Goal: Task Accomplishment & Management: Complete application form

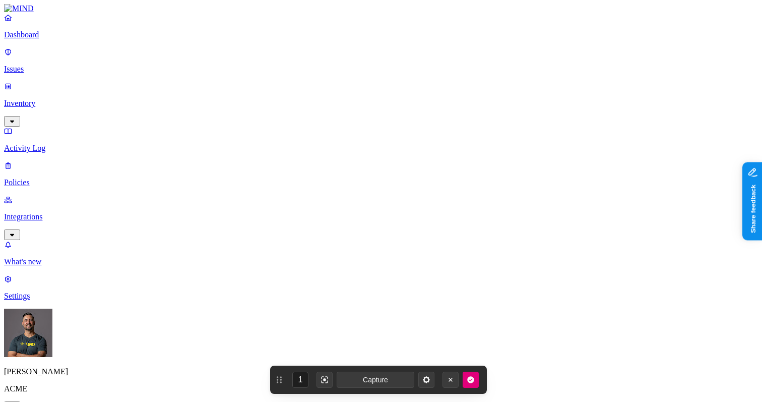
click at [48, 212] on p "Integrations" at bounding box center [381, 216] width 754 height 9
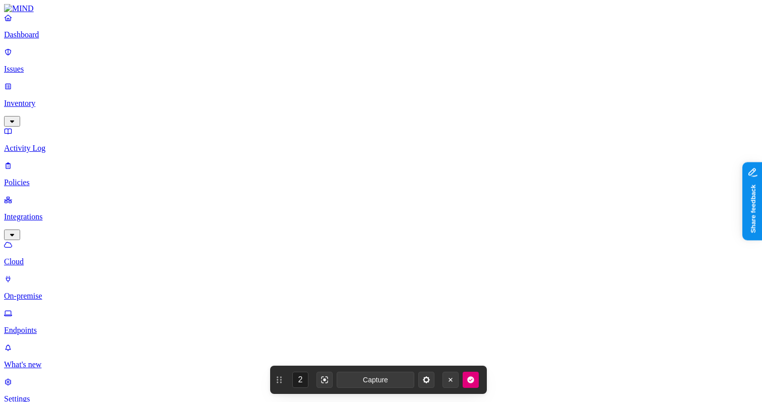
scroll to position [142, 0]
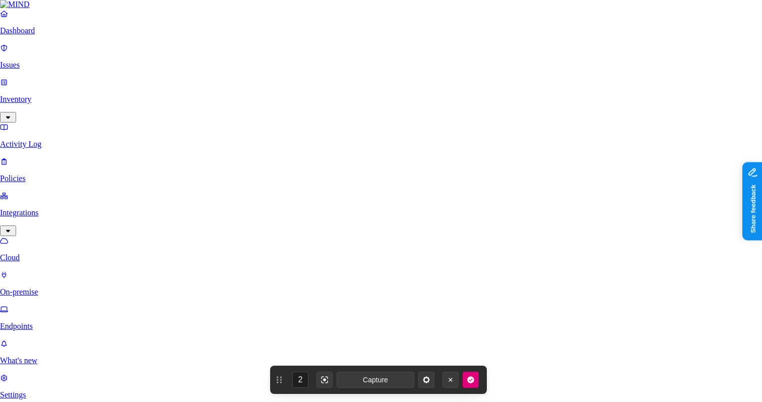
scroll to position [9, 0]
type input "ACME Okta"
type input "[URL][DOMAIN_NAME]"
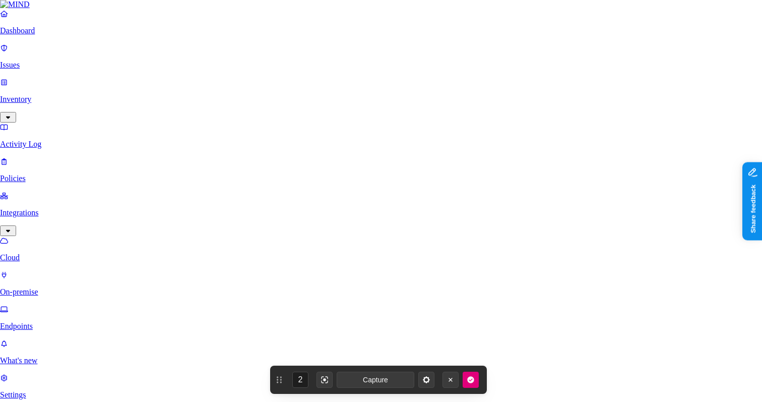
paste input "Qx7nD8lP-3kZ4yR2-Mt6vN0bW-5fJ1uG9-Hr8cL2aE-7sV4xY0-Kt3pM6qN-1dZ9jB5"
type input "Qx7nD8lP-3kZ4yR2-Mt6vN0bW-5fJ1uG9-Hr8cL2aE-7sV4xY0-Kt3pM6qN-1dZ9"
paste input "0oa1exampleABC123def4"
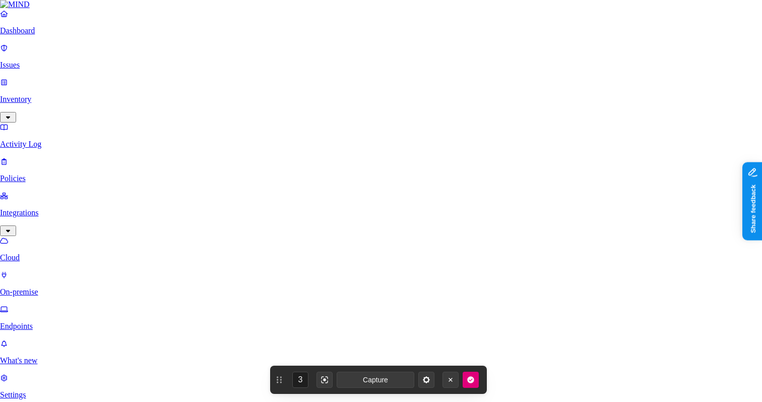
type input "0oa1exampleABC123def4"
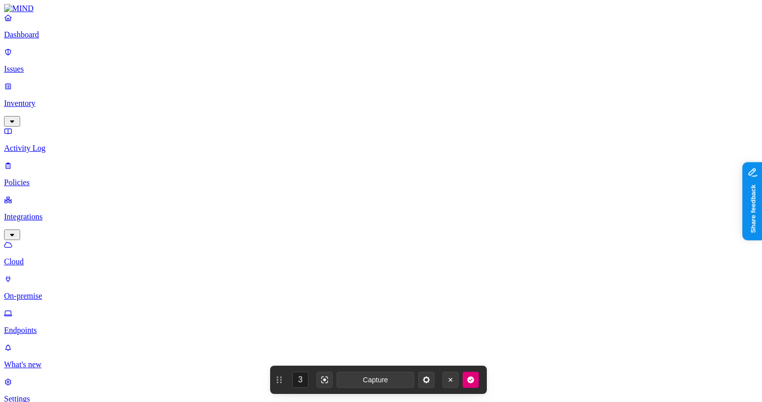
click at [37, 99] on p "Inventory" at bounding box center [381, 103] width 754 height 9
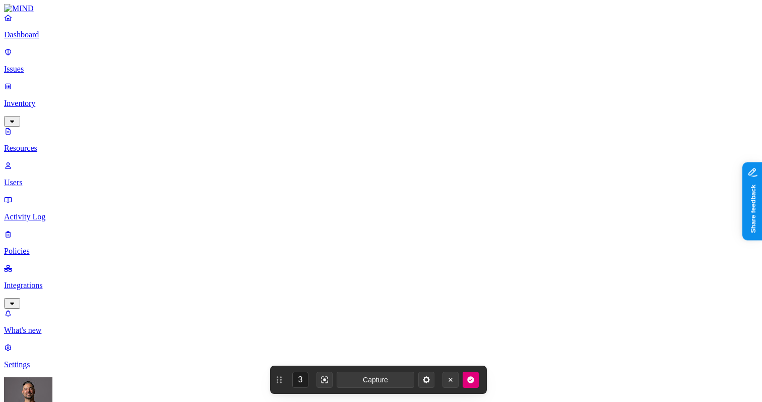
click at [47, 178] on p "Users" at bounding box center [381, 182] width 754 height 9
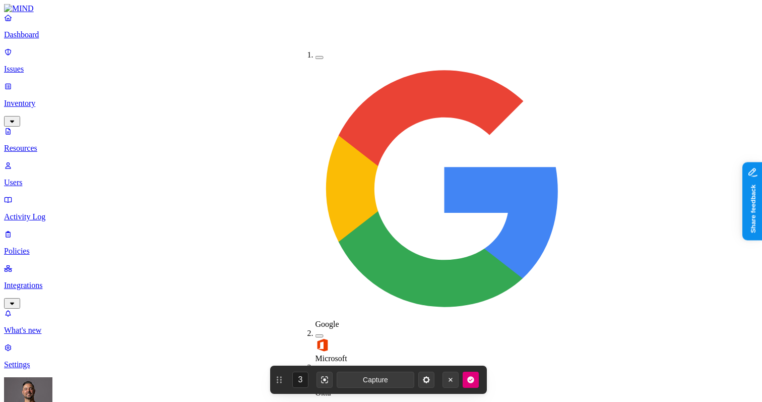
click at [315, 368] on button "button" at bounding box center [319, 369] width 8 height 3
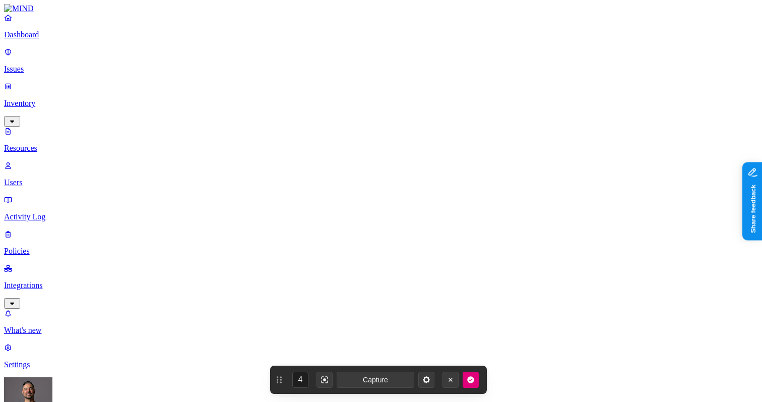
click at [41, 246] on p "Policies" at bounding box center [381, 250] width 754 height 9
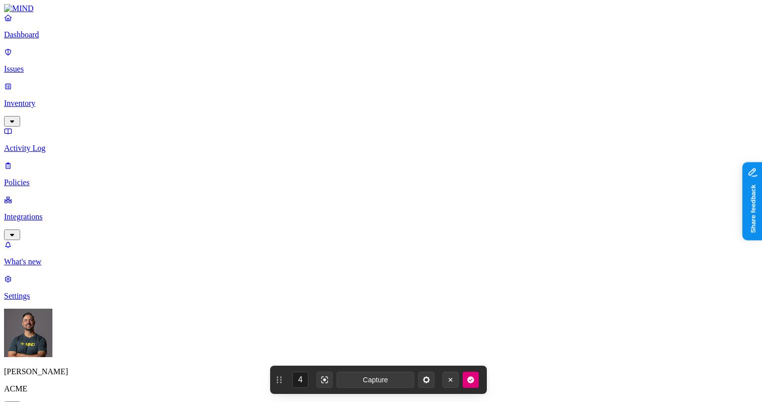
click at [333, 143] on label "Classification" at bounding box center [331, 138] width 44 height 9
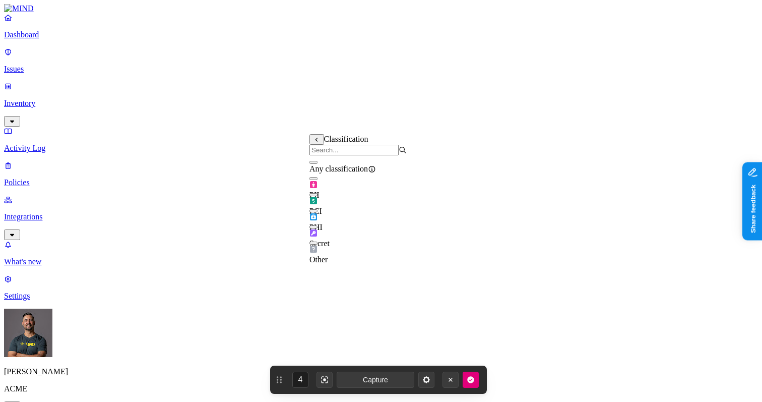
click at [317, 212] on button "button" at bounding box center [313, 210] width 8 height 3
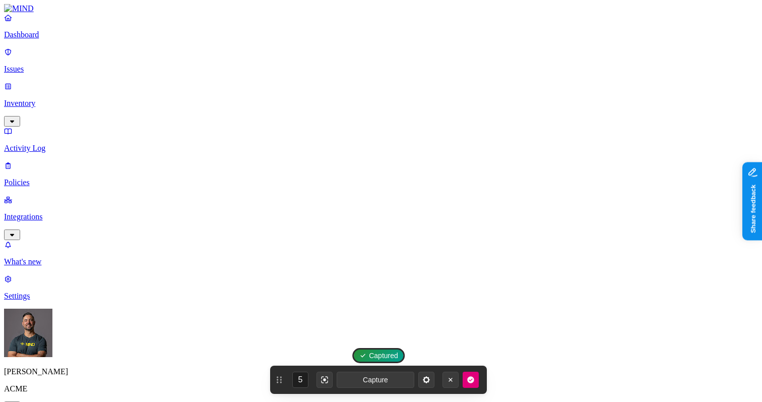
drag, startPoint x: 383, startPoint y: 155, endPoint x: 342, endPoint y: 180, distance: 48.2
click at [355, 234] on label "Web Category" at bounding box center [342, 228] width 30 height 18
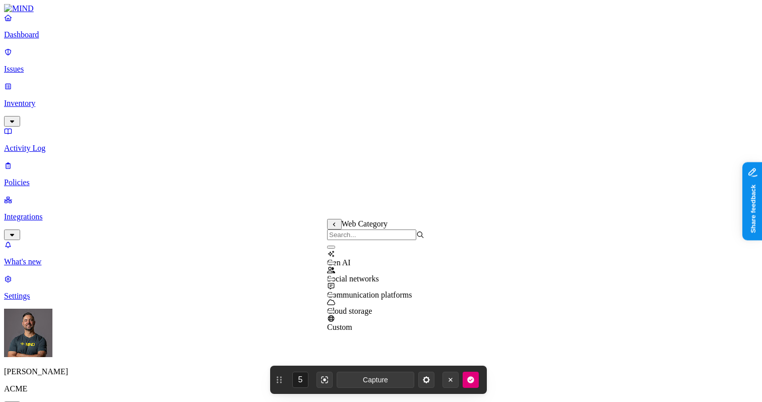
click at [335, 248] on button "button" at bounding box center [331, 246] width 8 height 3
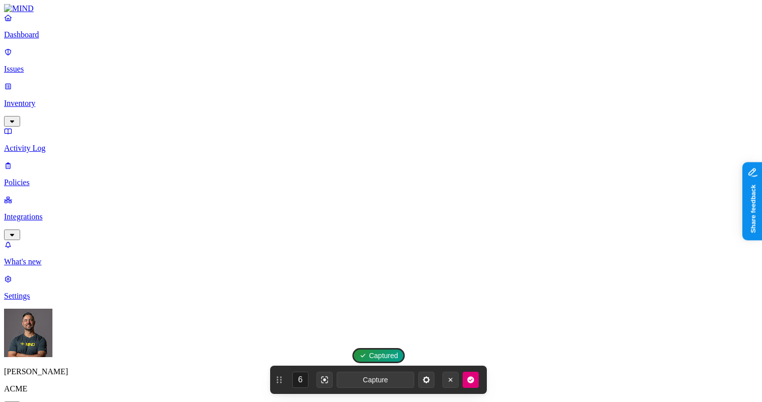
click at [338, 286] on label "Users" at bounding box center [329, 281] width 18 height 9
drag, startPoint x: 373, startPoint y: 274, endPoint x: 356, endPoint y: 262, distance: 20.7
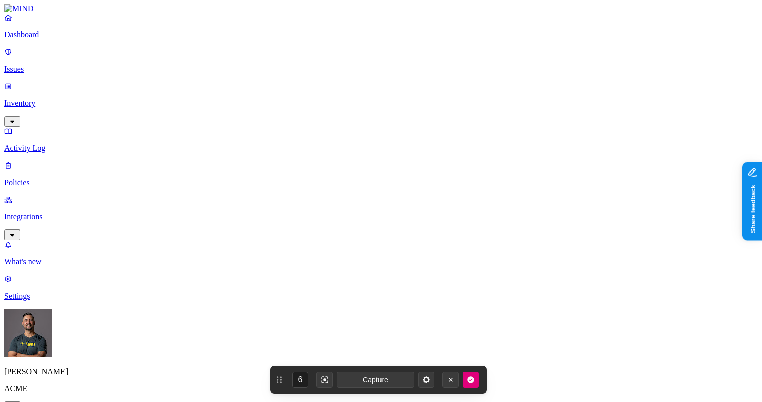
click at [344, 302] on label "Groups" at bounding box center [332, 297] width 24 height 9
type button "on"
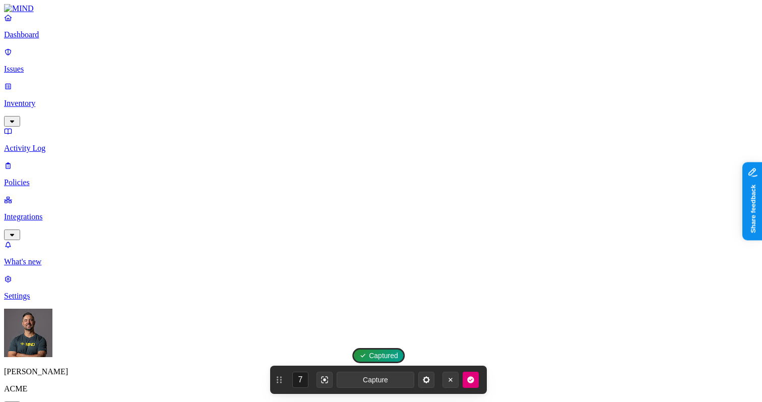
click at [472, 380] on icon "button" at bounding box center [470, 379] width 7 height 7
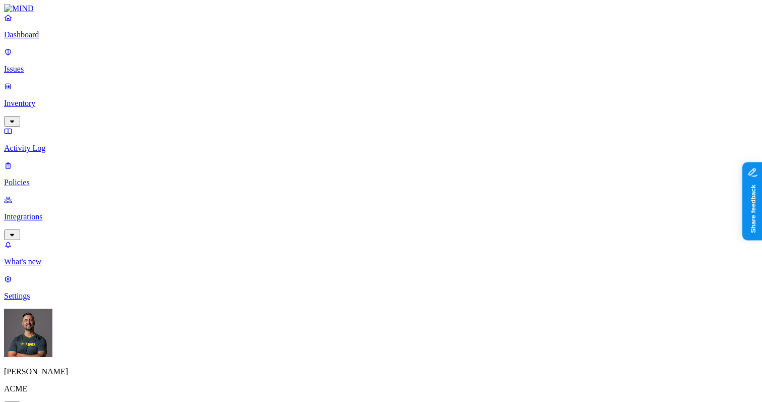
click at [25, 300] on link "Settings" at bounding box center [381, 287] width 754 height 26
click at [49, 300] on p "Settings" at bounding box center [381, 295] width 754 height 9
click at [65, 376] on p "[PERSON_NAME]" at bounding box center [381, 371] width 754 height 9
drag, startPoint x: 49, startPoint y: 386, endPoint x: 61, endPoint y: 387, distance: 12.6
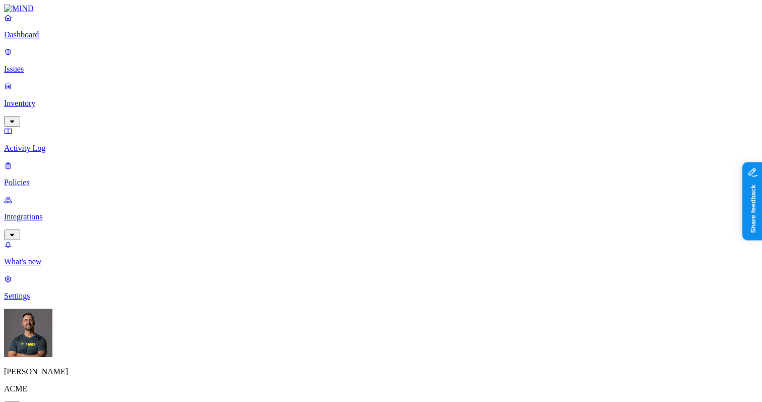
click at [53, 376] on p "[PERSON_NAME]" at bounding box center [381, 371] width 754 height 9
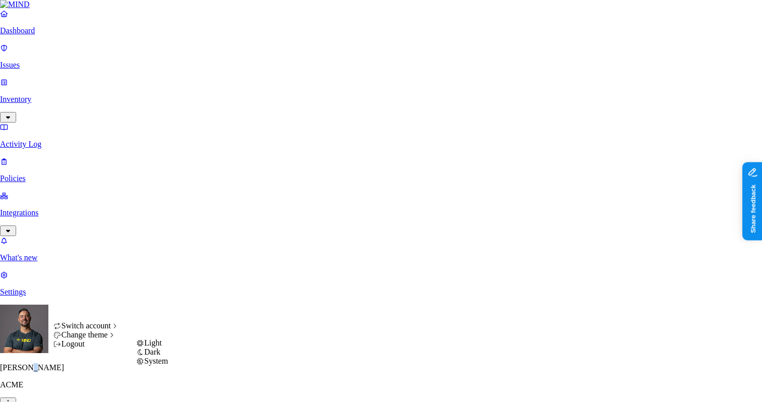
click at [162, 347] on span "Light" at bounding box center [153, 342] width 18 height 9
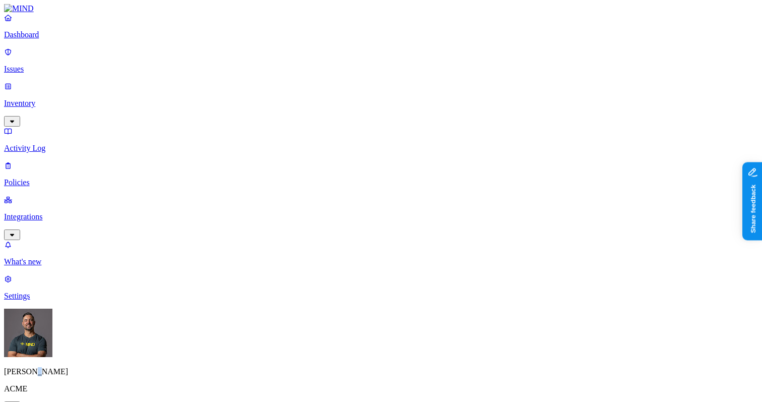
click at [41, 39] on p "Dashboard" at bounding box center [381, 34] width 754 height 9
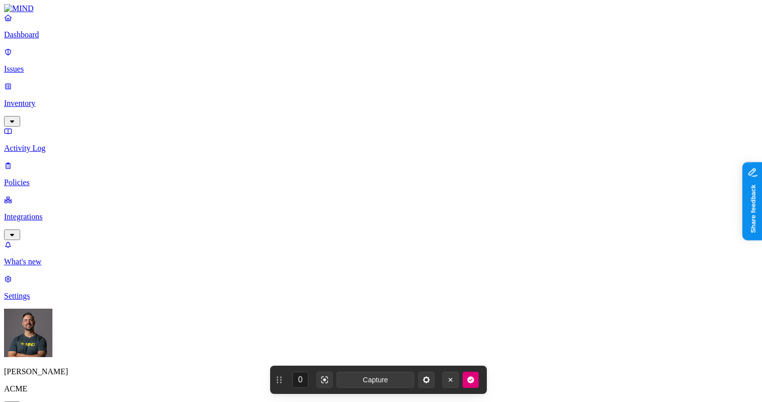
click at [41, 376] on p "[PERSON_NAME]" at bounding box center [381, 371] width 754 height 9
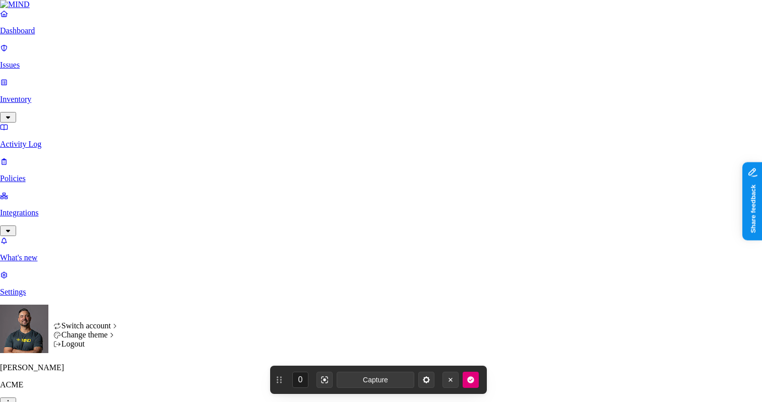
click at [162, 347] on span "Light" at bounding box center [153, 342] width 18 height 9
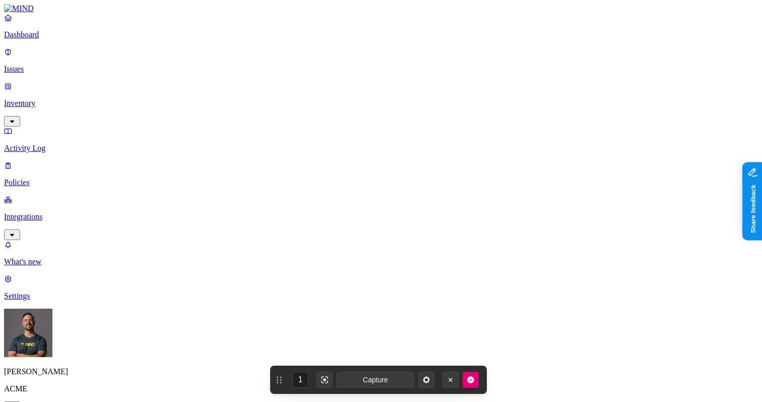
click at [50, 212] on p "Integrations" at bounding box center [381, 216] width 754 height 9
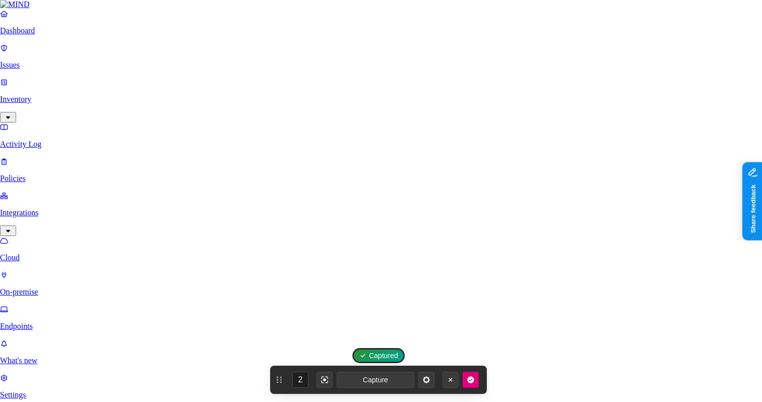
paste input "0oa1exampleABC123def4"
type input "0oa1exampleABC123def4"
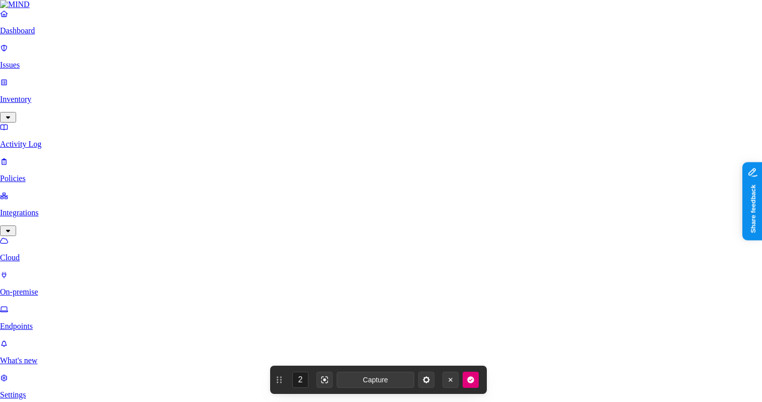
type input "O"
type input "ACME Oktaa"
type input "w"
type input "[URL][DOMAIN_NAME]"
paste input "Qx7nD8lP-3kZ4yR2-Mt6vN0bW-5fJ1uG9-Hr8cL2aE-7sV4xY0-Kt3pM6qN-1dZ9jB5"
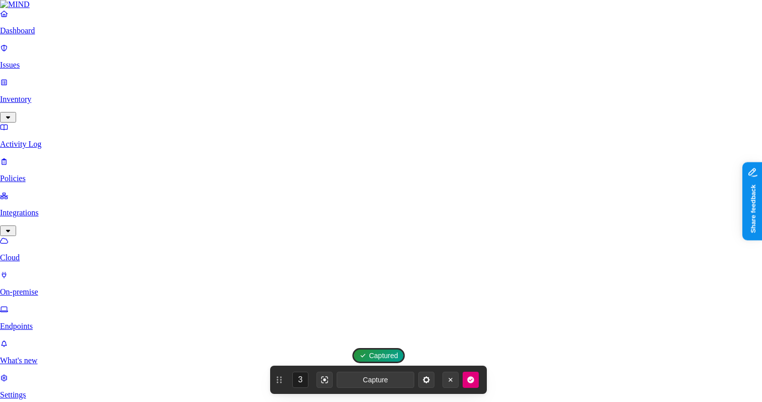
type input "Qx7nD8lP-3kZ4yR2-Mt6vN0bW-5fJ1uG9-Hr8cL2aE-7sV4xY0-Kt3pM6qN-1dZ9"
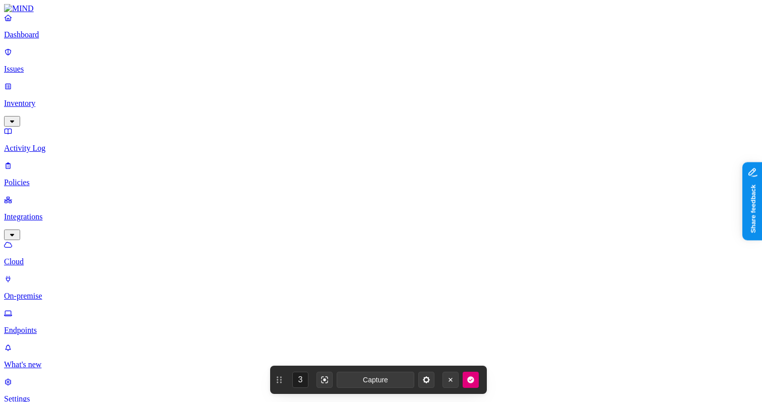
click at [41, 99] on p "Inventory" at bounding box center [381, 103] width 754 height 9
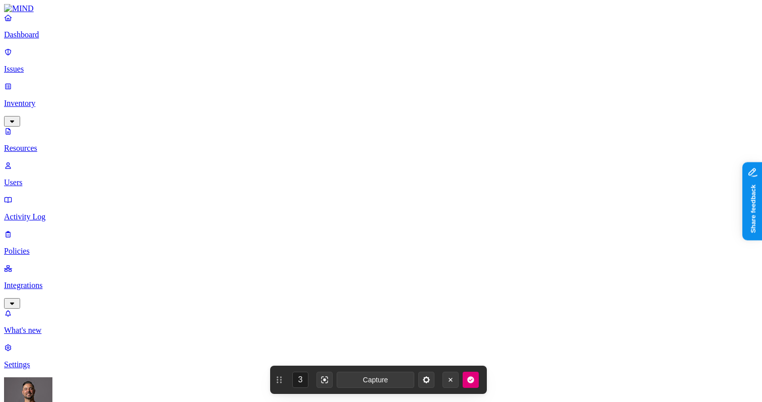
click at [50, 178] on p "Users" at bounding box center [381, 182] width 754 height 9
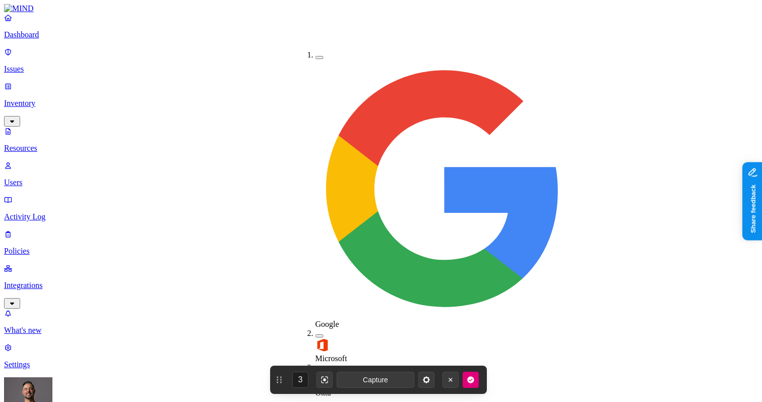
click at [318, 372] on img at bounding box center [322, 379] width 14 height 14
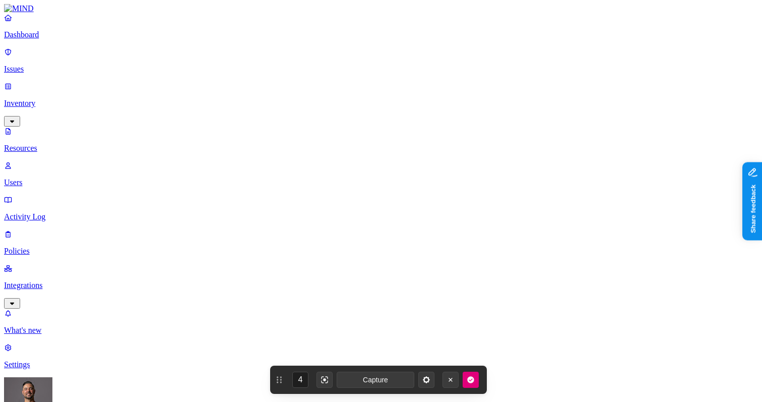
click at [31, 246] on p "Policies" at bounding box center [381, 250] width 754 height 9
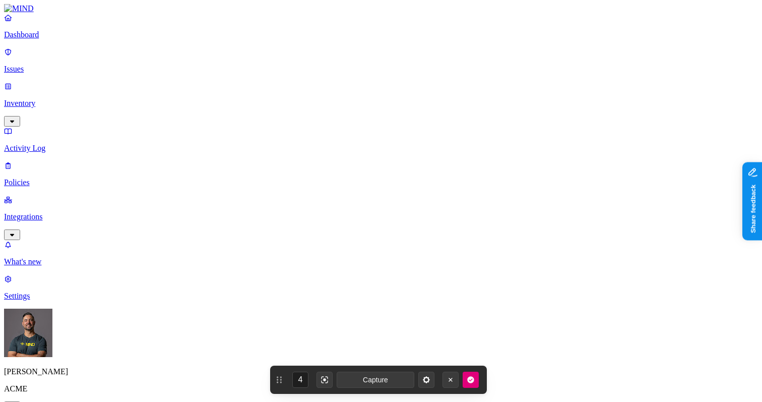
type input "Okta Users - Block PHI to GenAI"
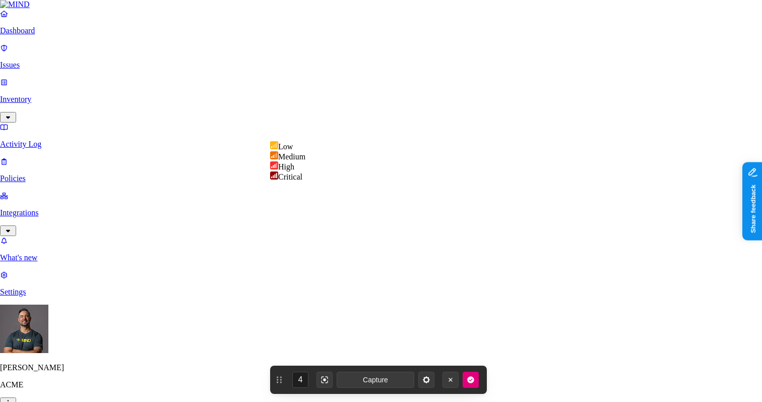
select select "3"
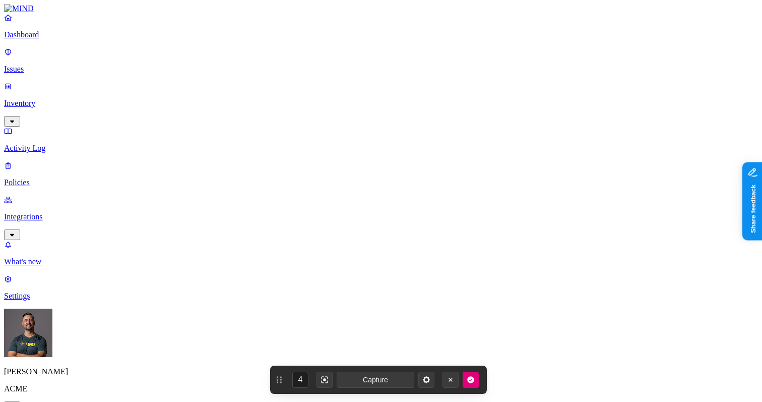
scroll to position [256, 0]
click at [331, 201] on label "Classification" at bounding box center [331, 196] width 44 height 9
click at [317, 270] on button "button" at bounding box center [313, 268] width 8 height 3
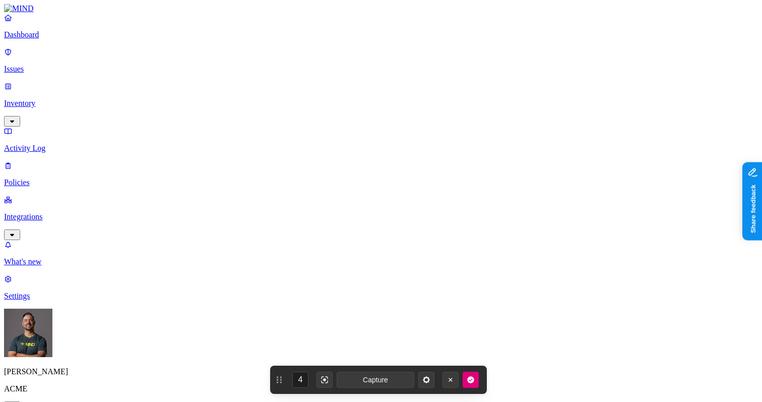
click at [343, 294] on label "Web Category" at bounding box center [342, 286] width 30 height 18
click at [335, 315] on icon at bounding box center [331, 311] width 8 height 7
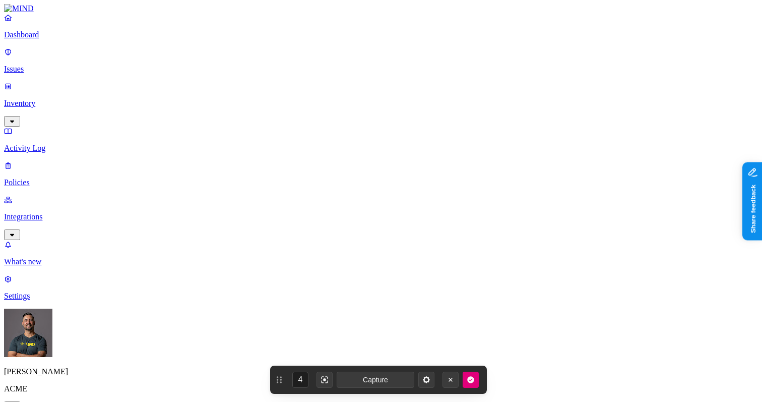
click at [338, 236] on label "Groups" at bounding box center [332, 231] width 24 height 9
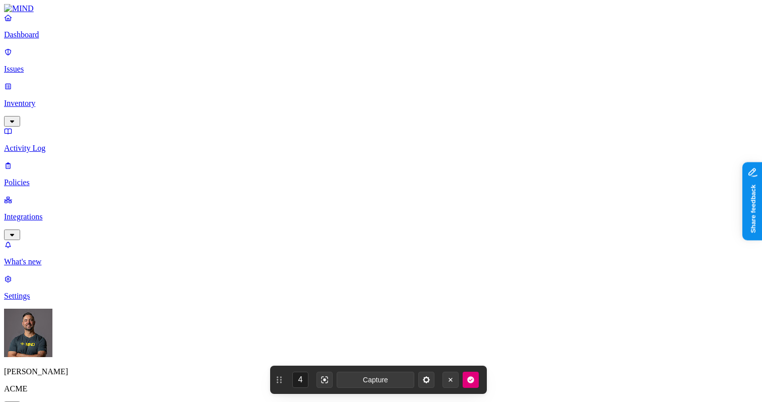
scroll to position [604, 0]
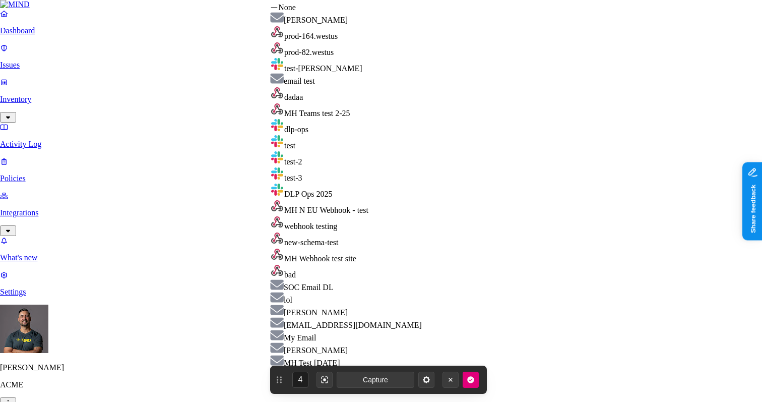
select select "01950dec-120b-7e90-a40a-2dc3a67eba17"
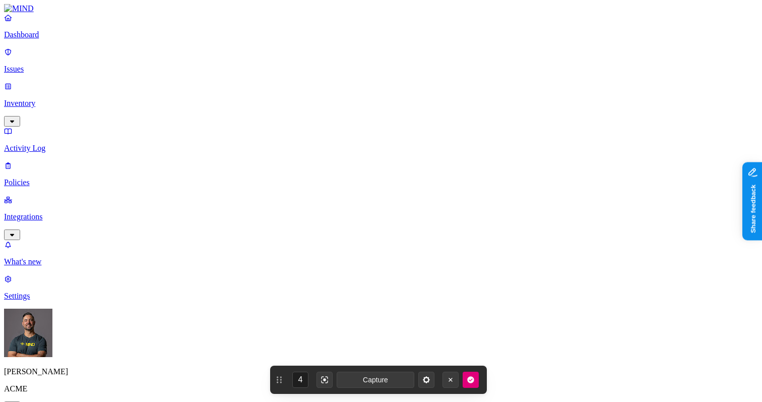
scroll to position [649, 0]
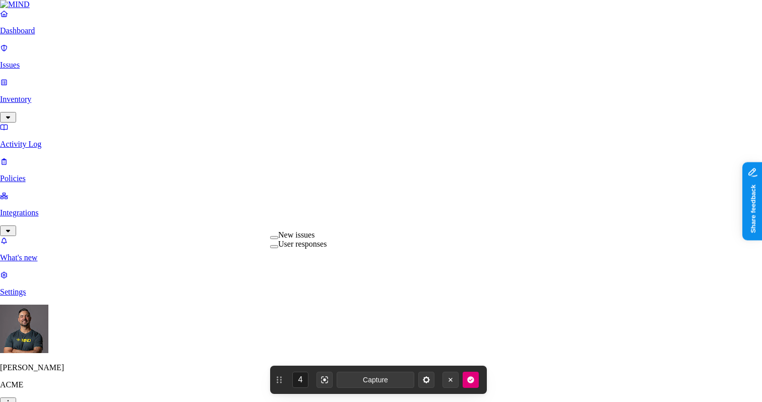
click at [304, 239] on label "New issues" at bounding box center [296, 234] width 36 height 9
click at [300, 250] on label "User responses" at bounding box center [302, 245] width 48 height 9
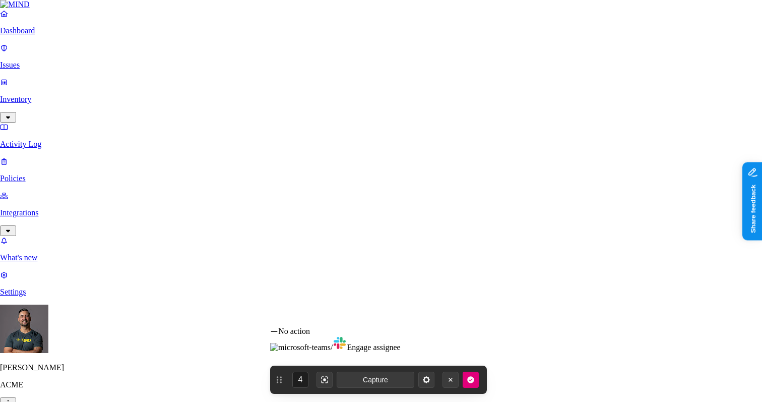
select select "1"
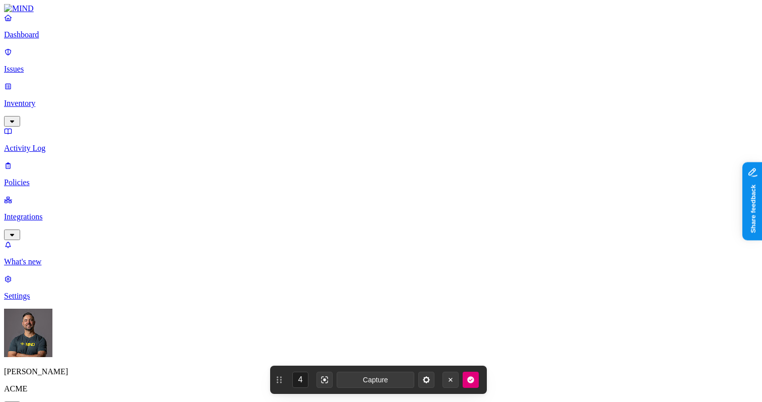
click at [471, 378] on icon "button" at bounding box center [470, 379] width 7 height 7
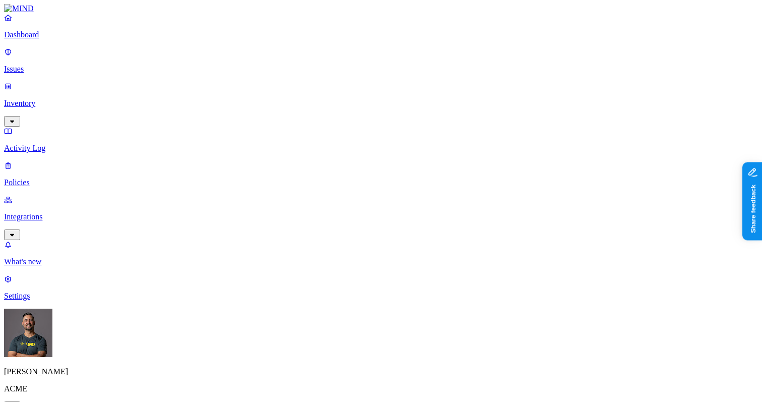
scroll to position [0, 0]
